Goal: Task Accomplishment & Management: Manage account settings

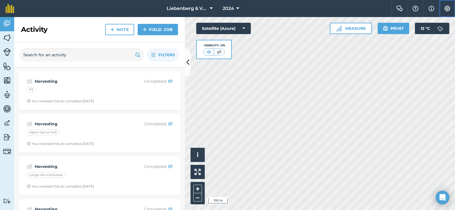
click at [447, 10] on img at bounding box center [447, 9] width 7 height 6
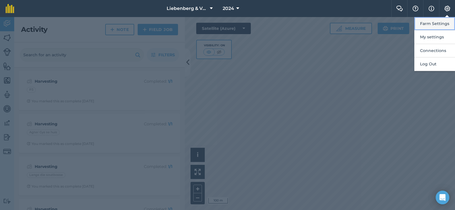
click at [430, 24] on button "Farm Settings" at bounding box center [435, 23] width 41 height 13
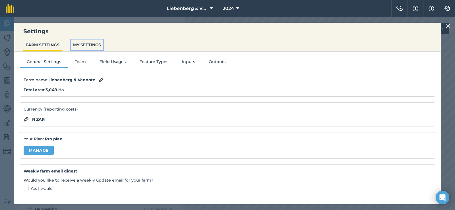
click at [92, 44] on button "MY SETTINGS" at bounding box center [87, 45] width 32 height 11
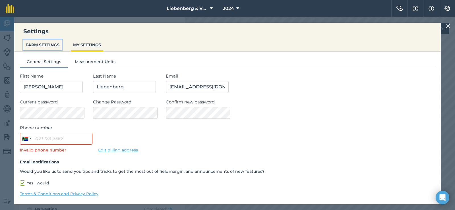
click at [39, 44] on button "FARM SETTINGS" at bounding box center [42, 45] width 38 height 11
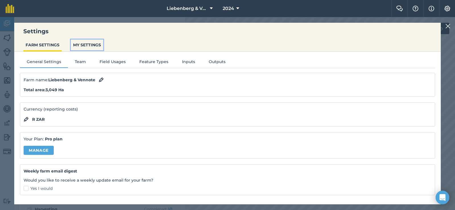
click at [79, 44] on button "MY SETTINGS" at bounding box center [87, 45] width 32 height 11
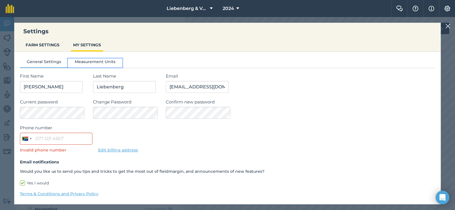
click at [87, 63] on button "Measurement Units" at bounding box center [95, 63] width 54 height 9
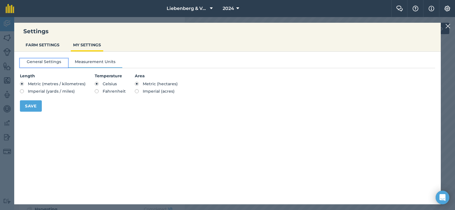
click at [38, 59] on button "General Settings" at bounding box center [44, 63] width 48 height 9
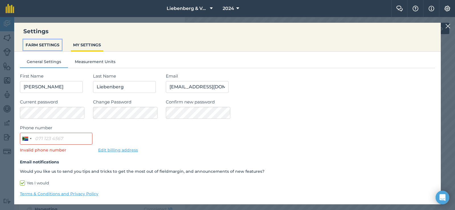
click at [36, 45] on button "FARM SETTINGS" at bounding box center [42, 45] width 38 height 11
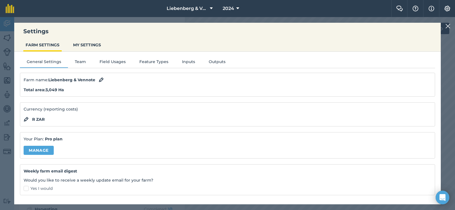
click at [451, 46] on div "Settings FARM SETTINGS MY SETTINGS General Settings Team Field Usages Feature T…" at bounding box center [227, 113] width 455 height 193
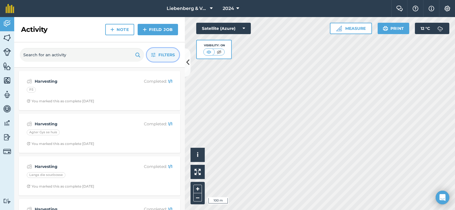
click at [165, 57] on span "Filters" at bounding box center [167, 55] width 17 height 6
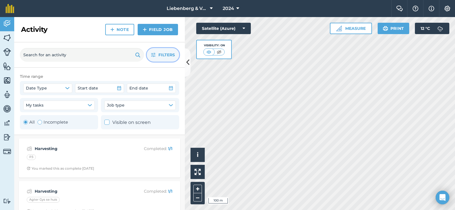
click at [160, 55] on span "Filters" at bounding box center [167, 55] width 17 height 6
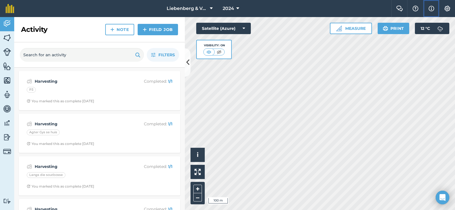
click at [433, 8] on img at bounding box center [432, 8] width 6 height 7
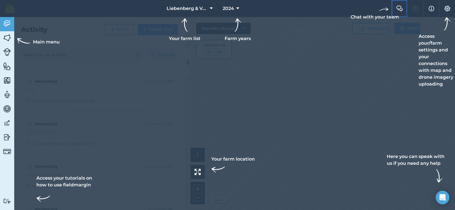
click at [406, 10] on button "Chat with your team Farm Chat" at bounding box center [400, 8] width 16 height 17
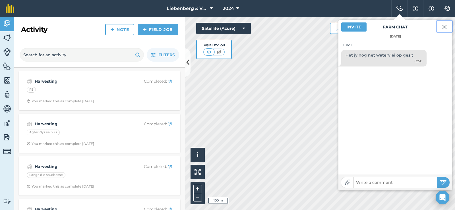
click at [443, 27] on img at bounding box center [444, 27] width 5 height 7
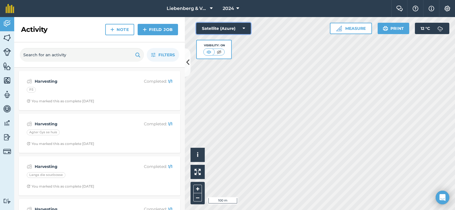
click at [243, 27] on icon at bounding box center [244, 29] width 3 height 6
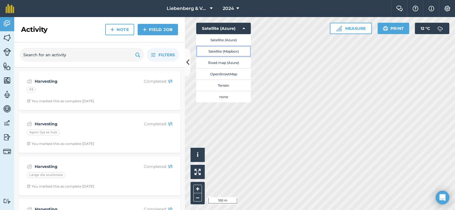
click at [218, 53] on button "Satellite (Mapbox)" at bounding box center [223, 51] width 55 height 11
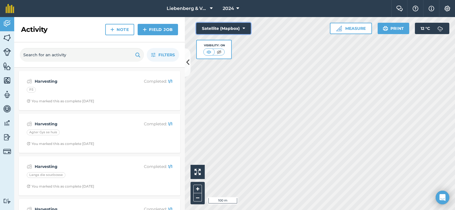
click at [244, 28] on icon at bounding box center [244, 29] width 3 height 6
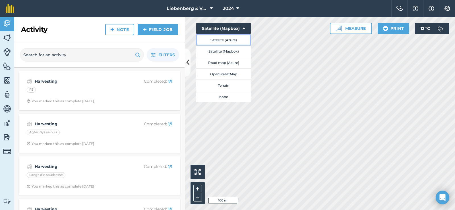
click at [227, 41] on button "Satellite (Azure)" at bounding box center [223, 39] width 55 height 11
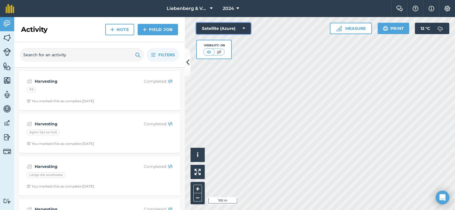
click at [242, 28] on button "Satellite (Azure)" at bounding box center [223, 28] width 55 height 11
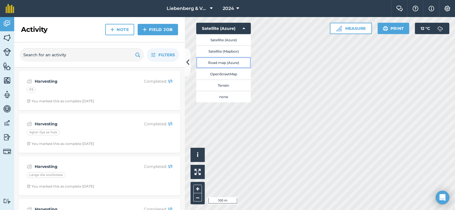
click at [222, 63] on button "Road map (Azure)" at bounding box center [223, 62] width 55 height 11
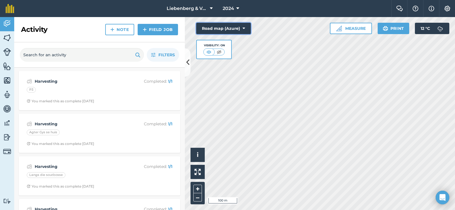
click at [246, 27] on button "Road map (Azure)" at bounding box center [223, 28] width 55 height 11
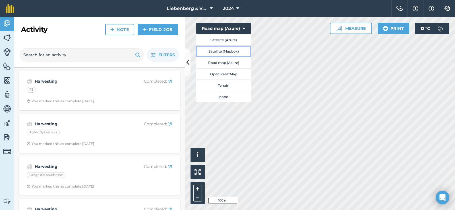
drag, startPoint x: 233, startPoint y: 56, endPoint x: 233, endPoint y: 64, distance: 8.3
click at [233, 63] on div "Satellite (Azure) Satellite (Mapbox) Road map (Azure) OpenStreetMap Terrain none" at bounding box center [223, 68] width 55 height 68
click at [228, 74] on button "OpenStreetMap" at bounding box center [223, 73] width 55 height 11
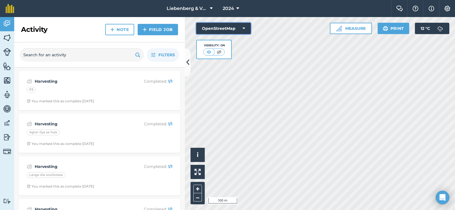
click at [245, 30] on button "OpenStreetMap" at bounding box center [223, 28] width 55 height 11
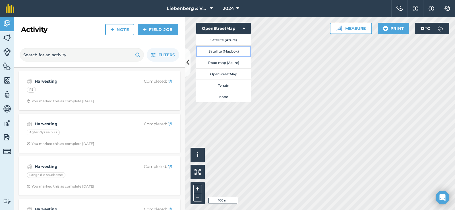
click at [225, 52] on button "Satellite (Mapbox)" at bounding box center [223, 51] width 55 height 11
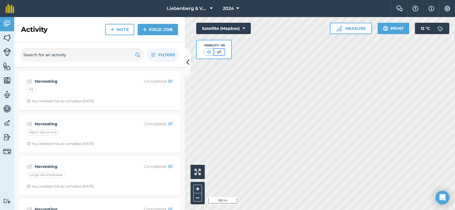
click at [219, 53] on img at bounding box center [219, 52] width 7 height 6
click at [211, 53] on img at bounding box center [209, 52] width 7 height 6
click at [244, 26] on icon at bounding box center [244, 29] width 3 height 6
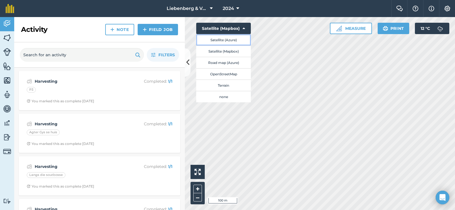
click at [227, 38] on button "Satellite (Azure)" at bounding box center [223, 39] width 55 height 11
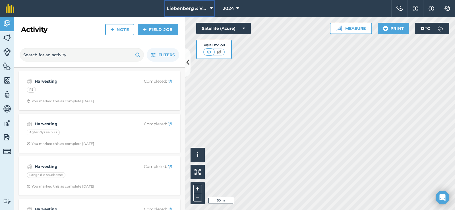
click at [212, 8] on icon at bounding box center [211, 8] width 3 height 7
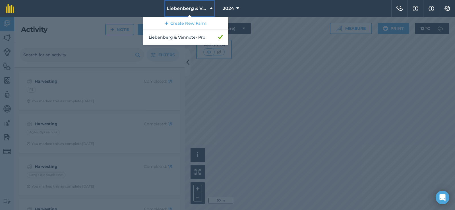
click at [212, 8] on icon at bounding box center [211, 8] width 3 height 7
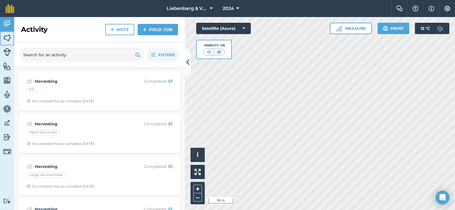
click at [6, 37] on img at bounding box center [7, 38] width 8 height 9
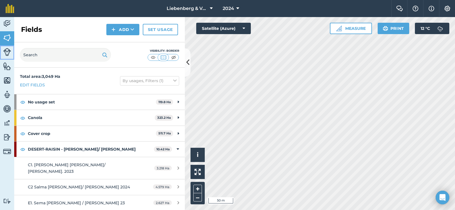
click at [9, 51] on img at bounding box center [7, 52] width 8 height 8
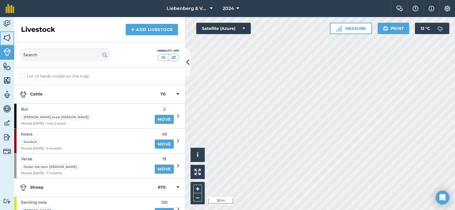
click at [12, 40] on link "Fields" at bounding box center [7, 38] width 14 height 14
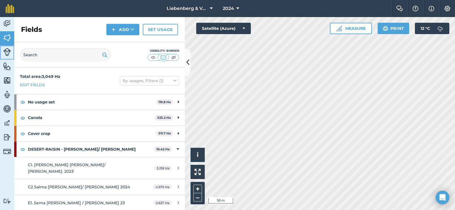
click at [6, 52] on img at bounding box center [7, 52] width 8 height 8
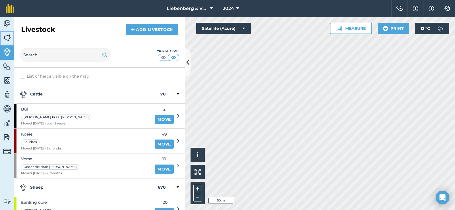
click at [7, 40] on img at bounding box center [7, 38] width 8 height 9
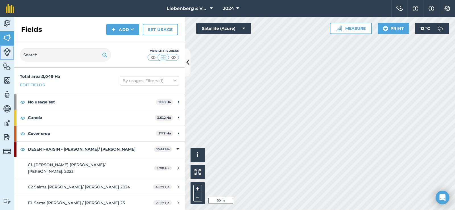
click at [10, 49] on img at bounding box center [7, 52] width 8 height 8
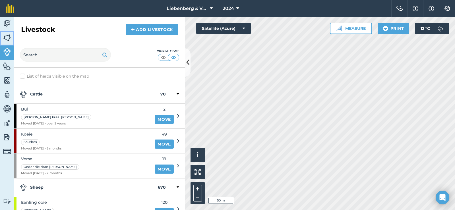
click at [10, 34] on img at bounding box center [7, 38] width 8 height 9
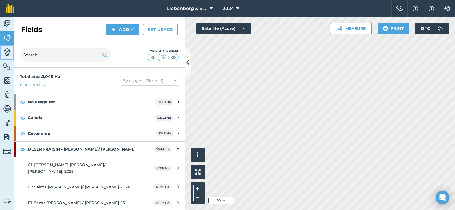
click at [8, 53] on img at bounding box center [7, 52] width 8 height 8
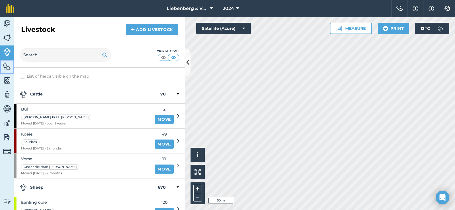
click at [9, 68] on img at bounding box center [7, 66] width 8 height 9
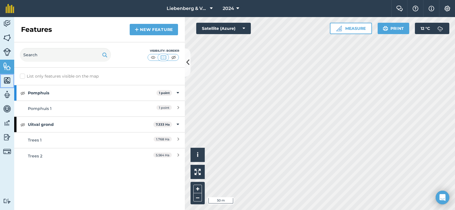
click at [8, 78] on img at bounding box center [7, 80] width 8 height 9
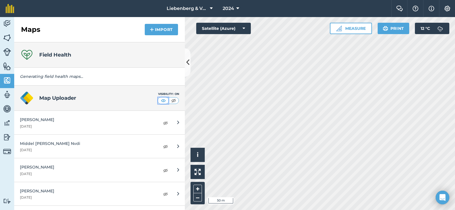
click at [164, 102] on img at bounding box center [163, 101] width 7 height 6
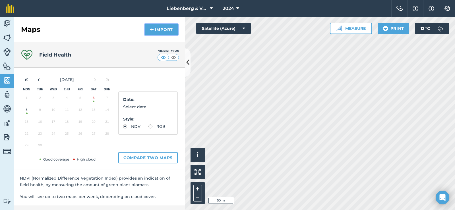
click at [165, 29] on button "Import" at bounding box center [161, 29] width 33 height 11
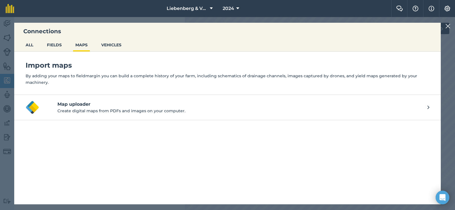
click at [447, 25] on img at bounding box center [448, 26] width 5 height 7
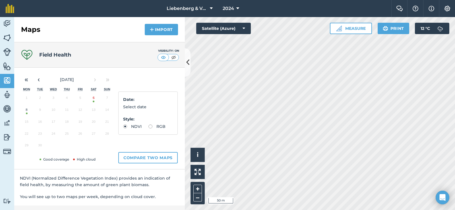
click at [26, 110] on button "8" at bounding box center [26, 111] width 13 height 12
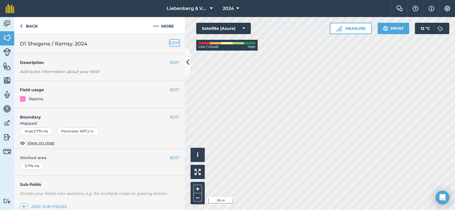
click at [173, 42] on button "EDIT" at bounding box center [174, 43] width 9 height 6
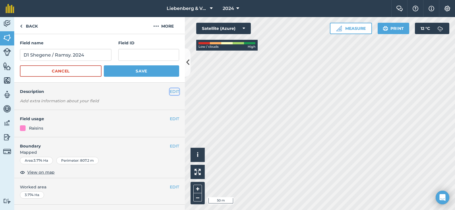
click at [170, 91] on button "EDIT" at bounding box center [174, 92] width 9 height 6
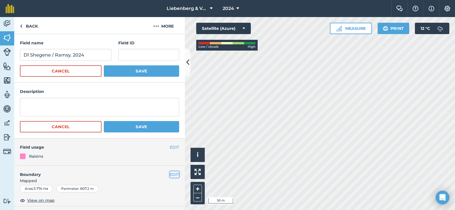
click at [173, 175] on button "EDIT" at bounding box center [174, 175] width 9 height 6
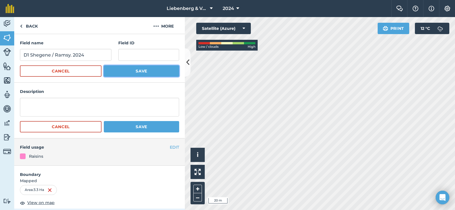
click at [147, 71] on button "Save" at bounding box center [141, 70] width 75 height 11
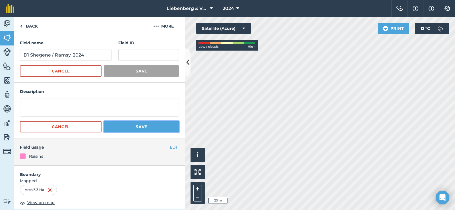
click at [144, 127] on button "Save" at bounding box center [141, 126] width 75 height 11
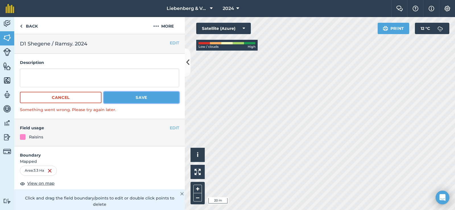
click at [139, 99] on button "Save" at bounding box center [141, 97] width 75 height 11
click at [172, 129] on button "EDIT" at bounding box center [174, 128] width 9 height 6
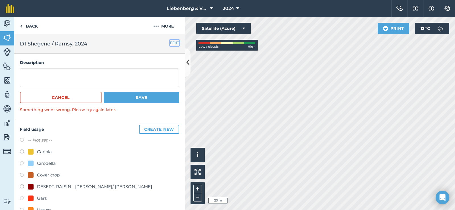
click at [171, 43] on button "EDIT" at bounding box center [174, 43] width 9 height 6
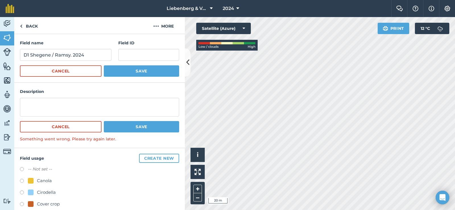
click at [171, 43] on h4 "Field ID" at bounding box center [148, 43] width 61 height 6
click at [26, 26] on link "Back" at bounding box center [28, 25] width 29 height 17
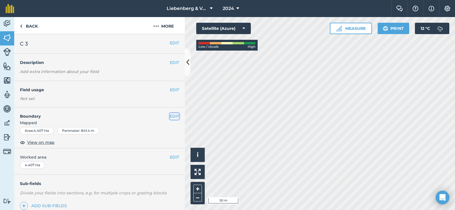
click at [170, 114] on button "EDIT" at bounding box center [174, 116] width 9 height 6
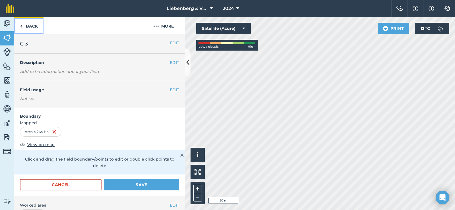
click at [32, 26] on link "Back" at bounding box center [28, 25] width 29 height 17
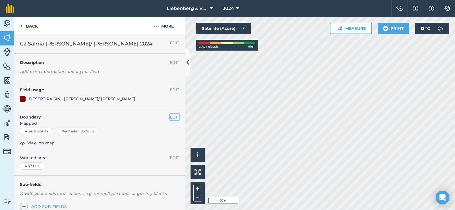
click at [172, 117] on button "EDIT" at bounding box center [174, 117] width 9 height 6
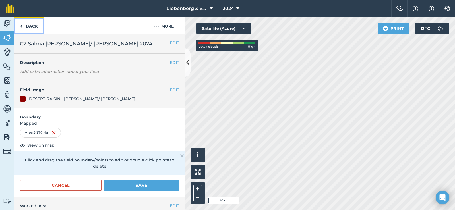
click at [22, 26] on img at bounding box center [21, 26] width 3 height 7
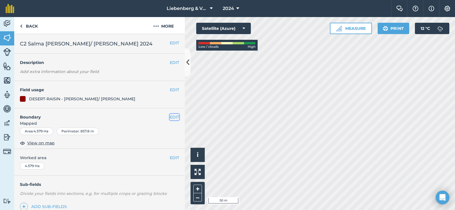
click at [170, 114] on button "EDIT" at bounding box center [174, 117] width 9 height 6
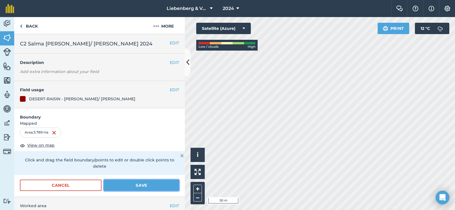
click at [136, 184] on button "Save" at bounding box center [141, 185] width 75 height 11
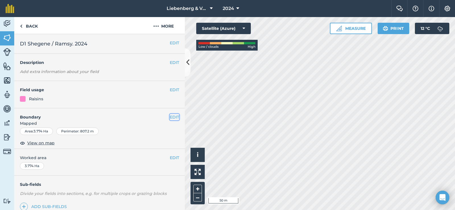
click at [173, 117] on button "EDIT" at bounding box center [174, 117] width 9 height 6
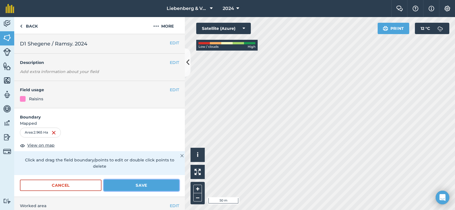
click at [143, 184] on button "Save" at bounding box center [141, 185] width 75 height 11
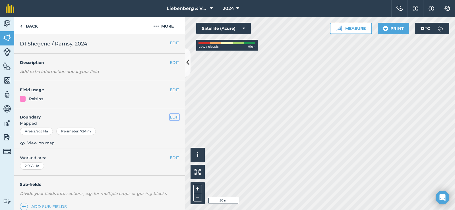
click at [170, 115] on button "EDIT" at bounding box center [174, 117] width 9 height 6
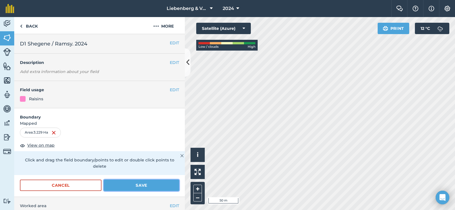
click at [140, 185] on button "Save" at bounding box center [141, 185] width 75 height 11
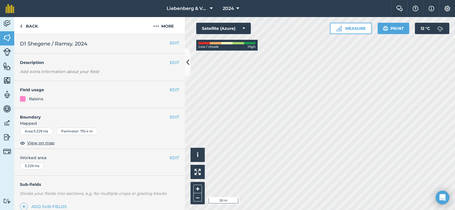
click at [298, 210] on html "Liebenberg & Vennote 2024 Farm Chat Help Info Settings Liebenberg & Vennote - 2…" at bounding box center [227, 105] width 455 height 210
click at [377, 210] on html "Liebenberg & Vennote 2024 Farm Chat Help Info Settings Liebenberg & Vennote - 2…" at bounding box center [227, 105] width 455 height 210
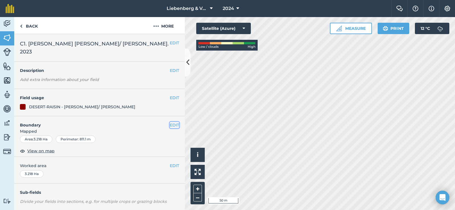
click at [170, 122] on button "EDIT" at bounding box center [174, 125] width 9 height 6
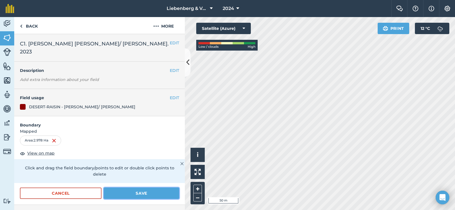
click at [143, 188] on button "Save" at bounding box center [141, 193] width 75 height 11
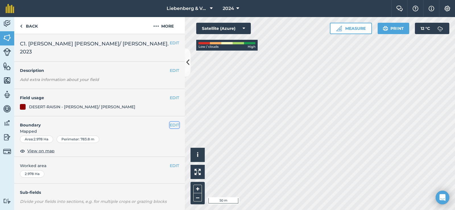
click at [171, 122] on button "EDIT" at bounding box center [174, 125] width 9 height 6
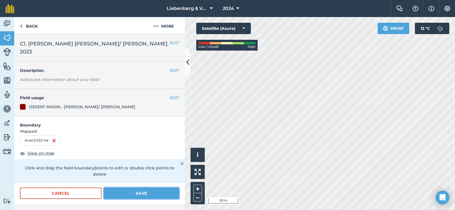
click at [136, 188] on button "Save" at bounding box center [141, 193] width 75 height 11
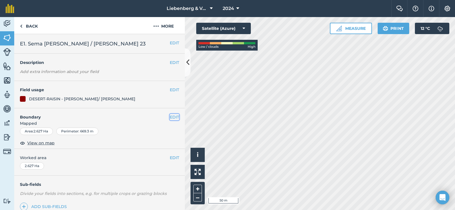
click at [170, 116] on button "EDIT" at bounding box center [174, 117] width 9 height 6
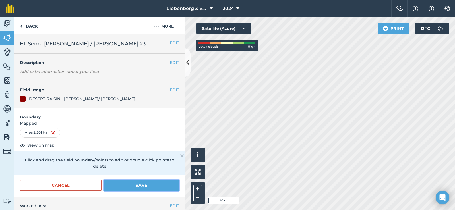
click at [142, 184] on button "Save" at bounding box center [141, 185] width 75 height 11
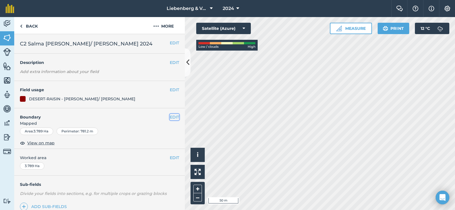
click at [172, 115] on button "EDIT" at bounding box center [174, 117] width 9 height 6
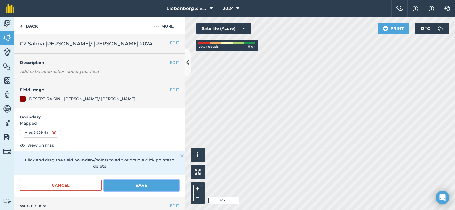
click at [145, 184] on button "Save" at bounding box center [141, 185] width 75 height 11
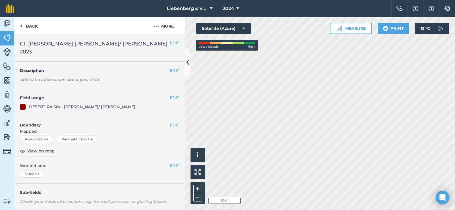
click at [441, 15] on div "Liebenberg & Vennote 2024 Farm Chat Help Info Settings Liebenberg & Vennote - 2…" at bounding box center [227, 105] width 455 height 210
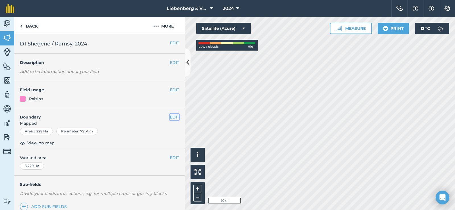
click at [171, 117] on button "EDIT" at bounding box center [174, 117] width 9 height 6
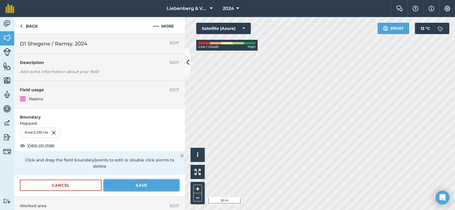
click at [148, 188] on button "Save" at bounding box center [141, 185] width 75 height 11
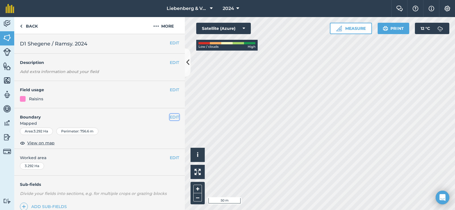
click at [170, 114] on button "EDIT" at bounding box center [174, 117] width 9 height 6
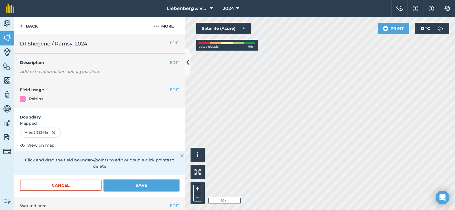
click at [132, 185] on button "Save" at bounding box center [141, 185] width 75 height 11
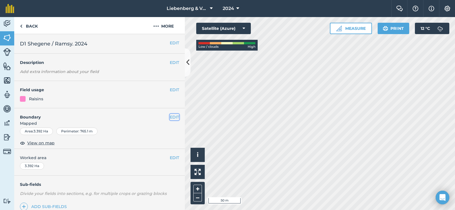
click at [170, 116] on button "EDIT" at bounding box center [174, 117] width 9 height 6
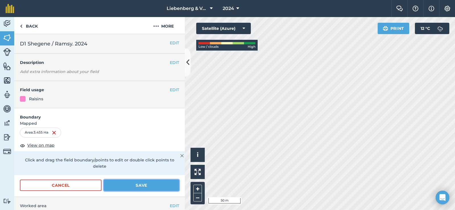
click at [143, 184] on button "Save" at bounding box center [141, 185] width 75 height 11
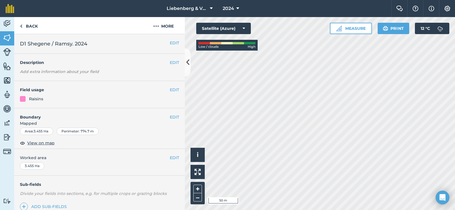
click at [320, 210] on html "Liebenberg & Vennote 2024 Farm Chat Help Info Settings Liebenberg & Vennote - 2…" at bounding box center [227, 105] width 455 height 210
click at [170, 116] on button "EDIT" at bounding box center [174, 116] width 9 height 6
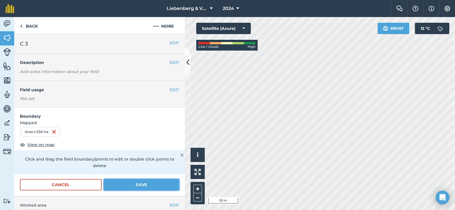
click at [139, 185] on button "Save" at bounding box center [141, 184] width 75 height 11
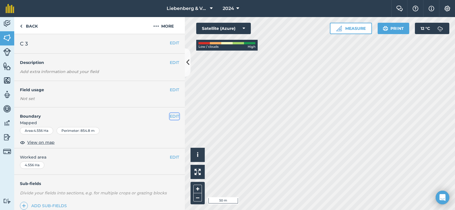
drag, startPoint x: 170, startPoint y: 116, endPoint x: 182, endPoint y: 103, distance: 17.3
click at [170, 115] on button "EDIT" at bounding box center [174, 116] width 9 height 6
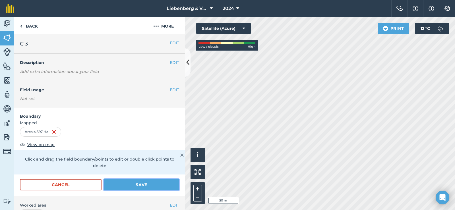
click at [132, 186] on button "Save" at bounding box center [141, 184] width 75 height 11
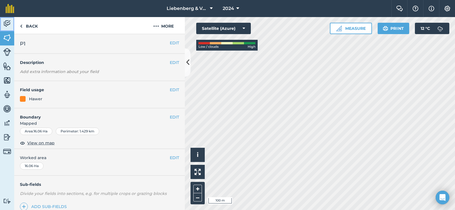
click at [8, 22] on img at bounding box center [7, 23] width 8 height 9
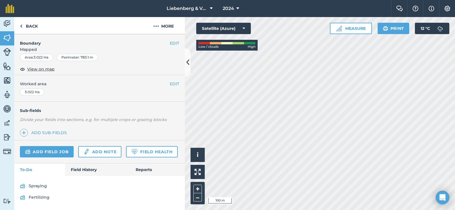
scroll to position [90, 0]
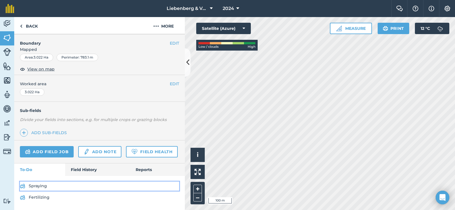
click at [36, 186] on link "Spraying" at bounding box center [99, 186] width 159 height 9
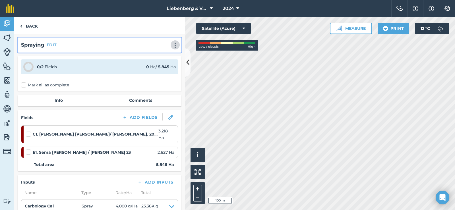
click at [172, 45] on img at bounding box center [175, 45] width 7 height 6
click at [160, 71] on link "Delete" at bounding box center [163, 70] width 36 height 11
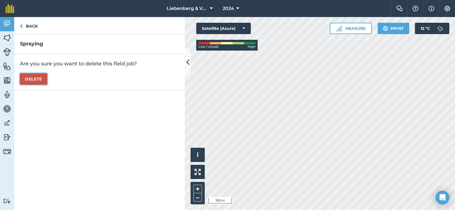
click at [40, 80] on button "Delete" at bounding box center [33, 78] width 27 height 11
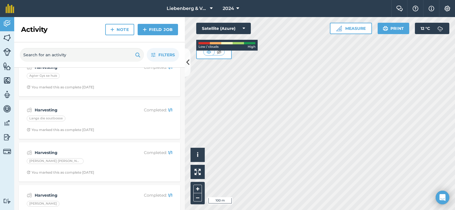
scroll to position [57, 0]
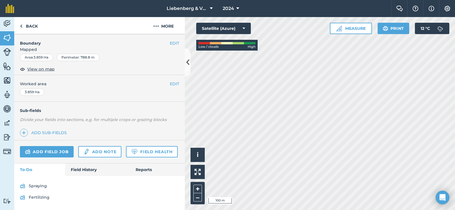
scroll to position [90, 0]
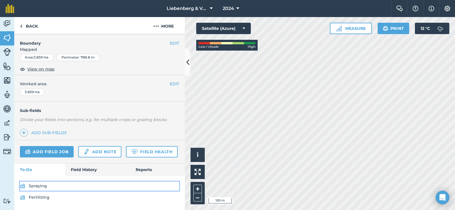
click at [34, 186] on link "Spraying" at bounding box center [99, 186] width 159 height 9
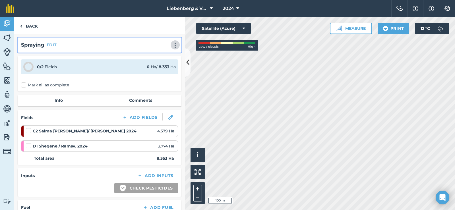
click at [172, 45] on img at bounding box center [175, 45] width 7 height 6
click at [155, 71] on link "Delete" at bounding box center [163, 70] width 36 height 11
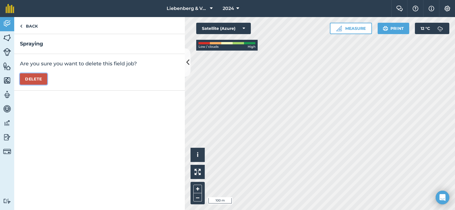
click at [37, 82] on button "Delete" at bounding box center [33, 78] width 27 height 11
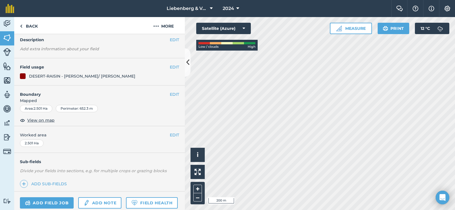
scroll to position [79, 0]
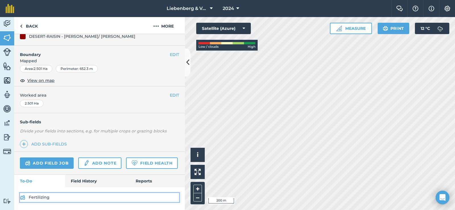
click at [30, 198] on link "Fertilizing" at bounding box center [99, 197] width 159 height 9
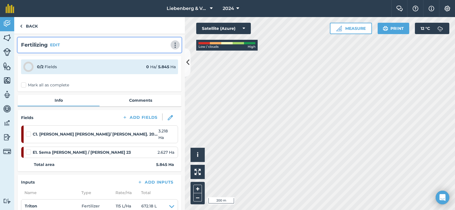
click at [172, 46] on img at bounding box center [175, 45] width 7 height 6
click at [161, 71] on link "Delete" at bounding box center [163, 70] width 36 height 11
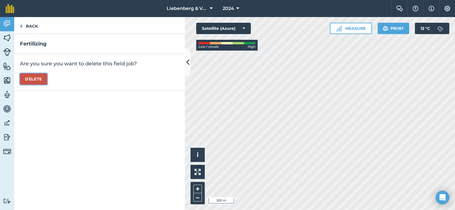
click at [37, 77] on button "Delete" at bounding box center [33, 78] width 27 height 11
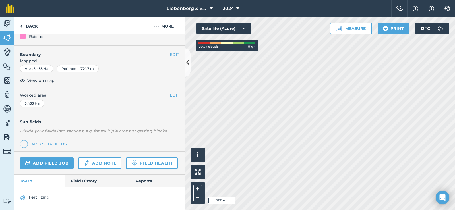
scroll to position [79, 0]
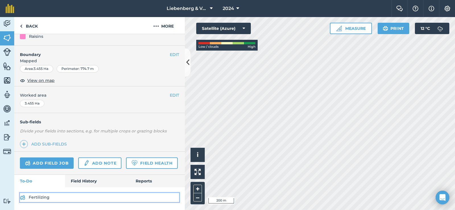
click at [42, 196] on link "Fertilizing" at bounding box center [99, 197] width 159 height 9
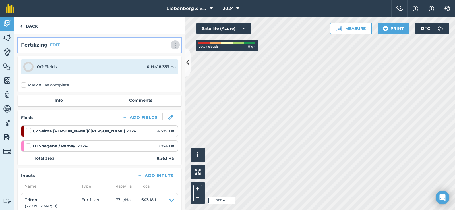
click at [172, 46] on img at bounding box center [175, 45] width 7 height 6
click at [161, 72] on link "Delete" at bounding box center [163, 70] width 36 height 11
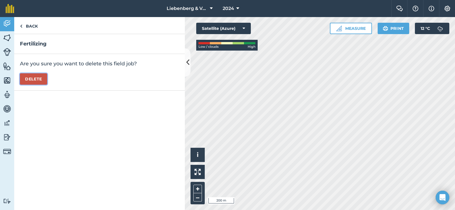
click at [40, 81] on button "Delete" at bounding box center [33, 78] width 27 height 11
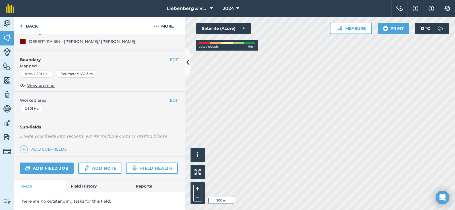
scroll to position [73, 0]
click at [89, 185] on link "Field History" at bounding box center [97, 186] width 65 height 13
